Goal: Task Accomplishment & Management: Complete application form

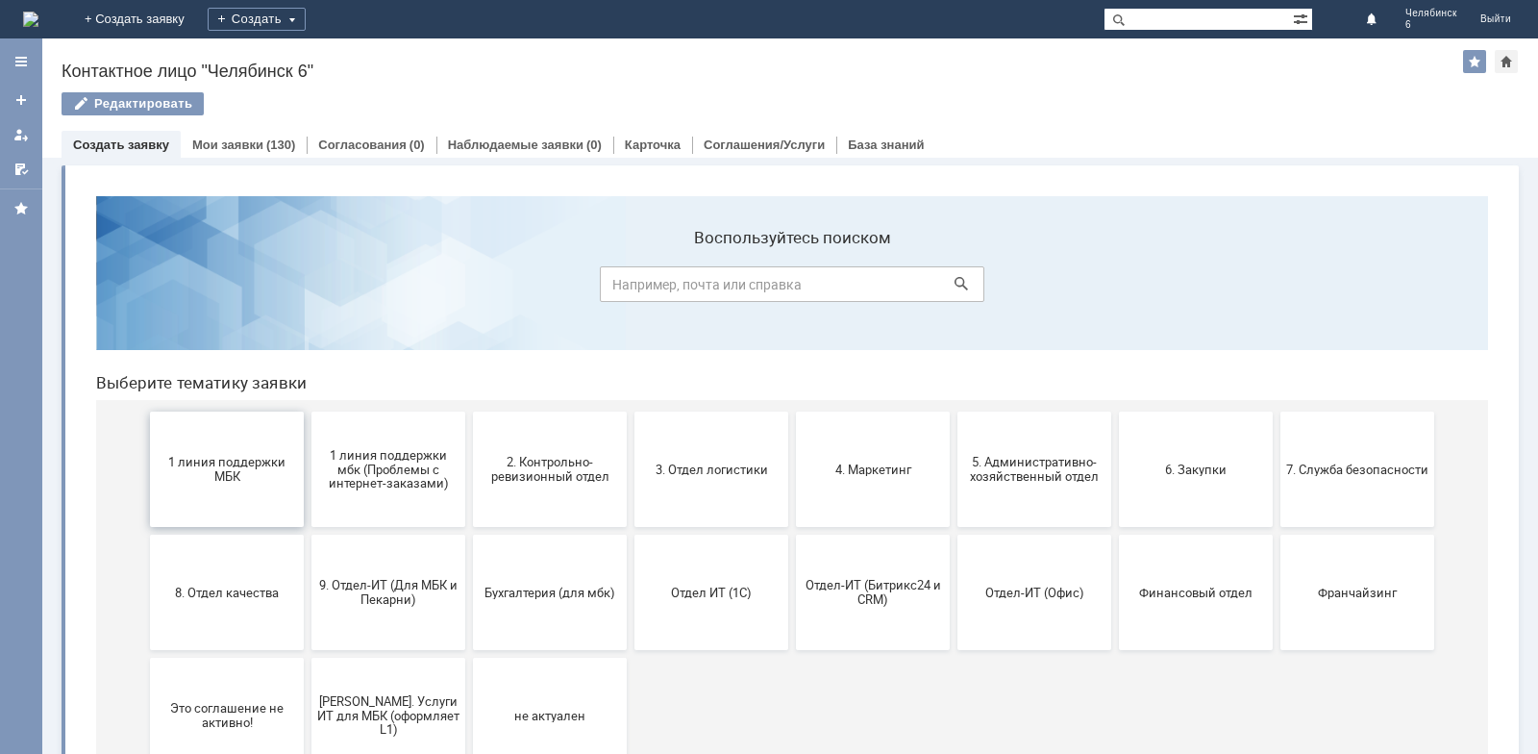
click at [242, 460] on span "1 линия поддержки МБК" at bounding box center [227, 469] width 142 height 29
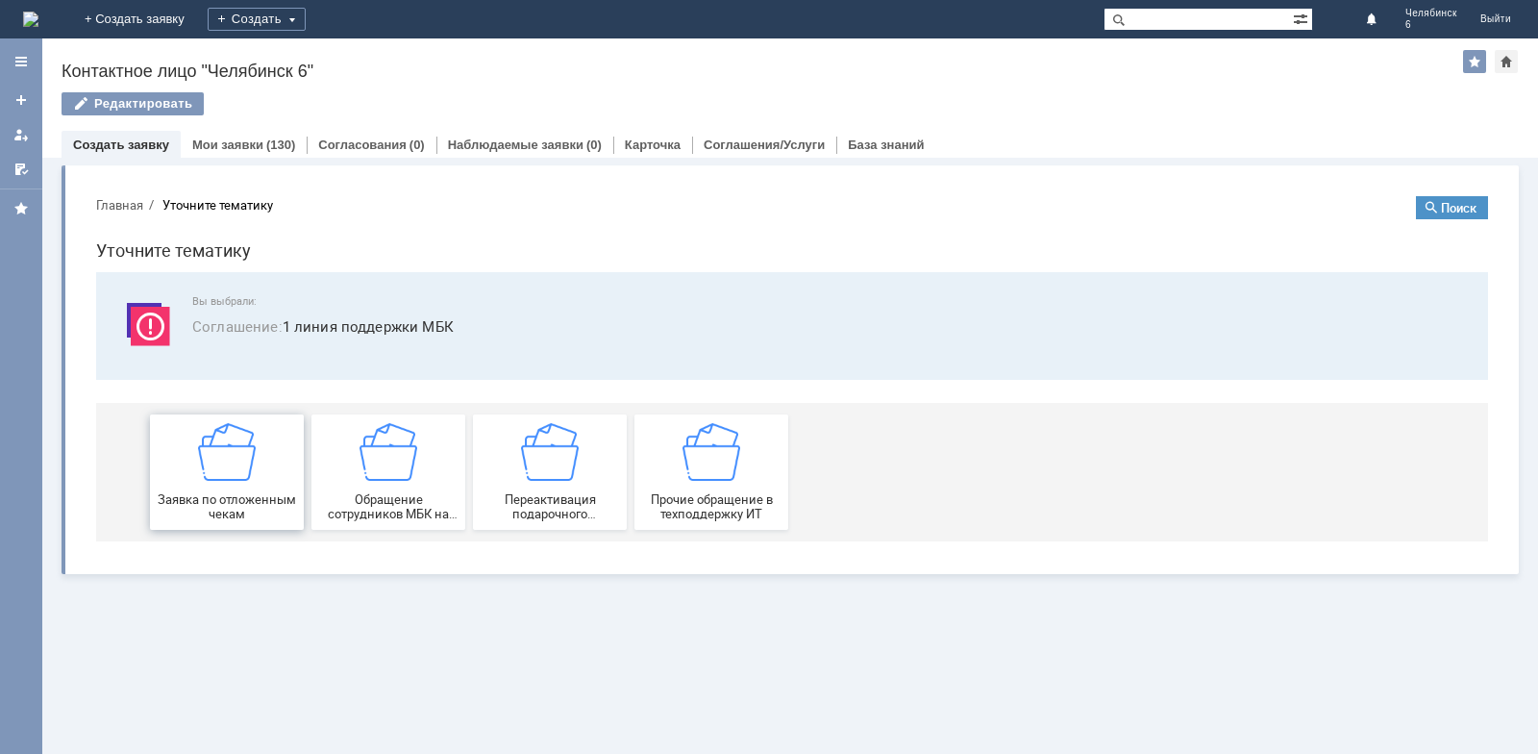
click at [238, 494] on span "Заявка по отложенным чекам" at bounding box center [227, 506] width 142 height 29
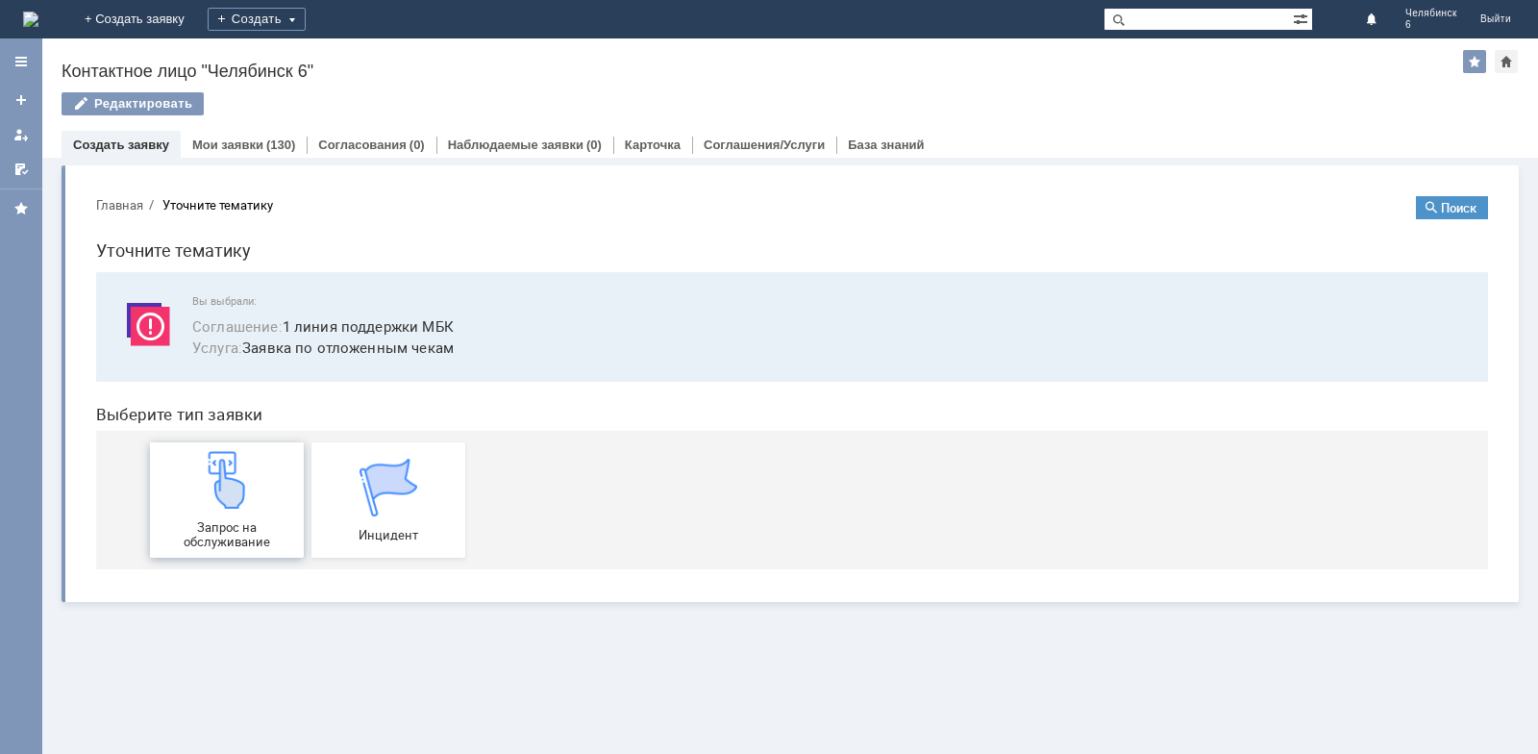
click at [240, 514] on div "Запрос на обслуживание" at bounding box center [227, 500] width 142 height 98
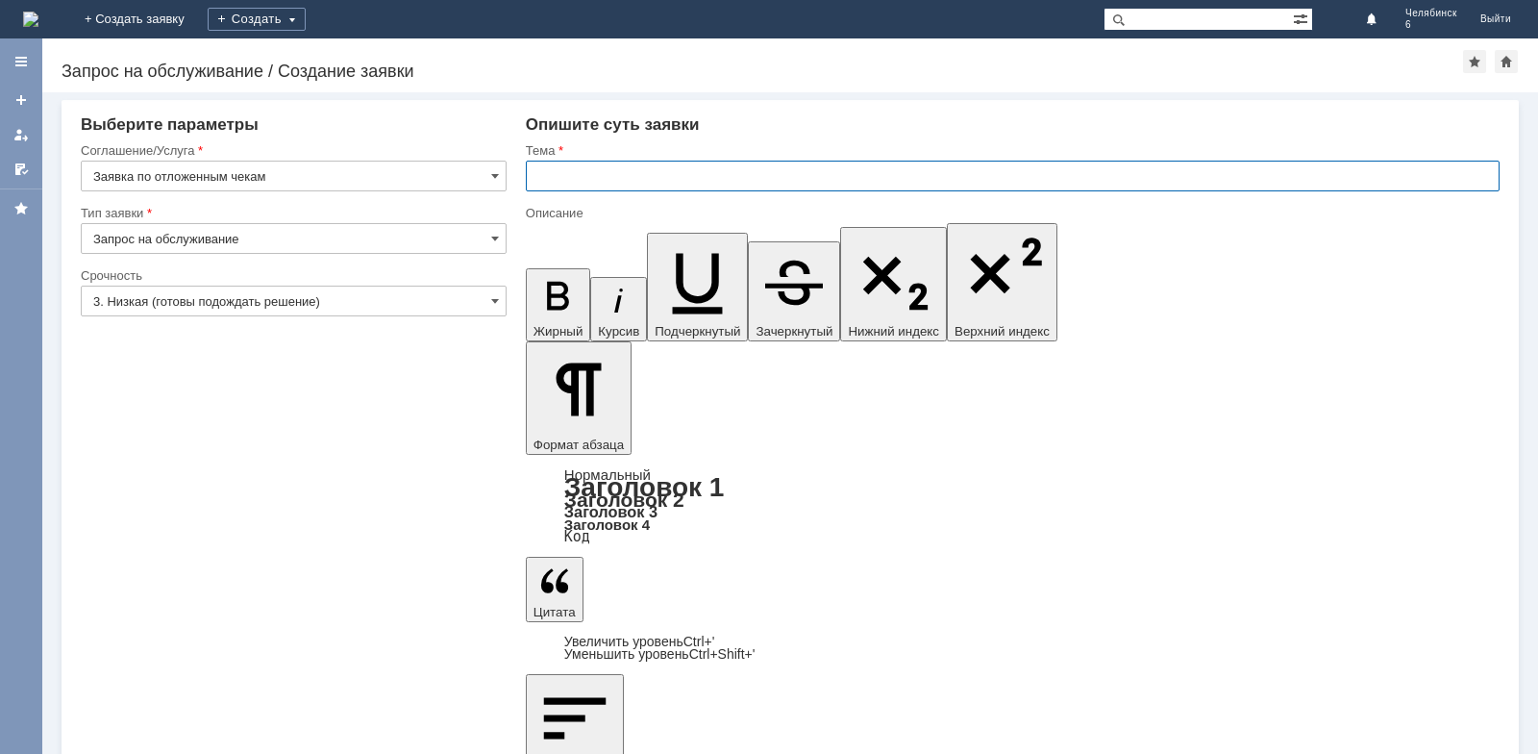
click at [610, 175] on input "text" at bounding box center [1013, 176] width 974 height 31
type input "Отложенные чеки"
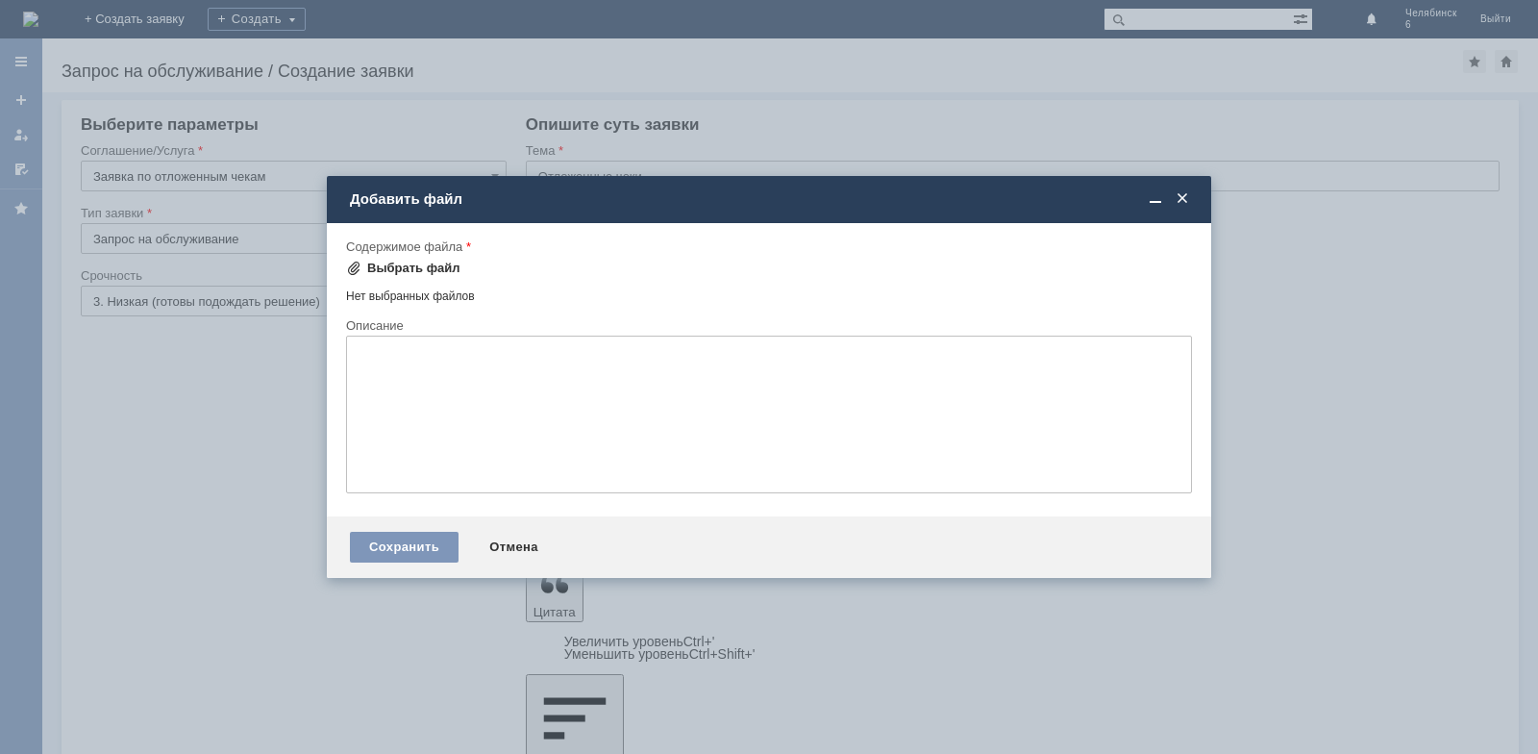
click at [403, 263] on div "Выбрать файл" at bounding box center [413, 268] width 93 height 15
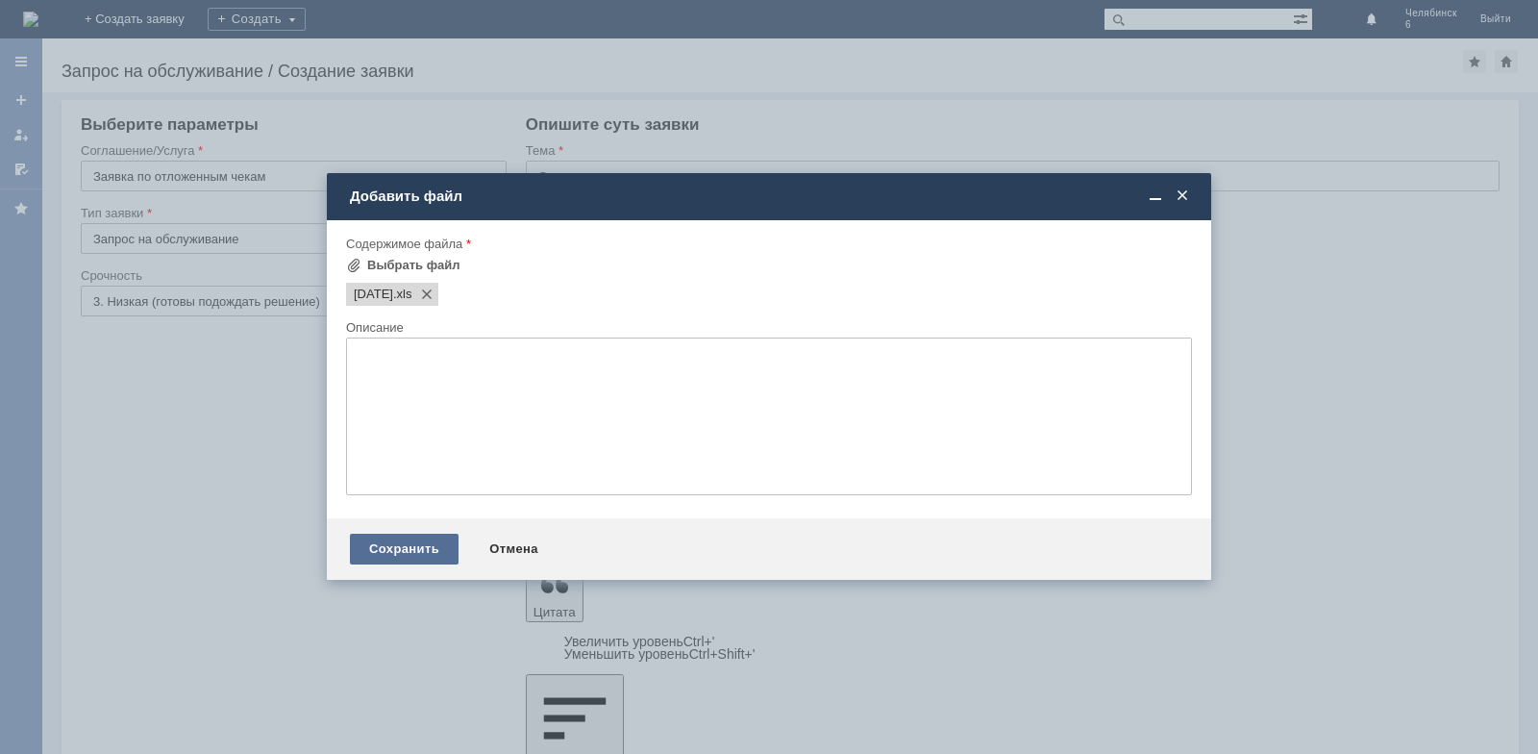
click at [422, 552] on div "Сохранить" at bounding box center [404, 549] width 109 height 31
